Goal: Check status

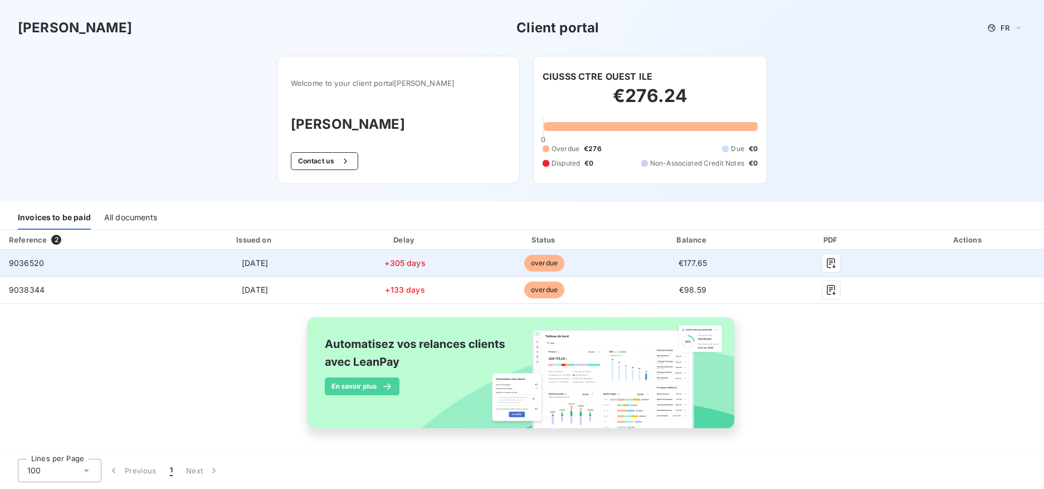
click at [34, 268] on span "9036520" at bounding box center [26, 262] width 35 height 9
click at [536, 271] on span "overdue" at bounding box center [544, 263] width 40 height 17
